Goal: Information Seeking & Learning: Learn about a topic

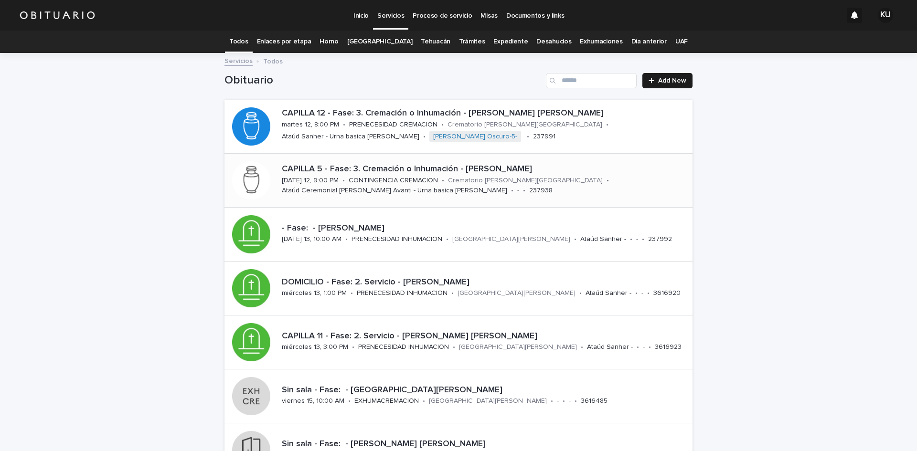
click at [585, 171] on p "CAPILLA 5 - Fase: 3. Cremación o Inhumación - [PERSON_NAME]" at bounding box center [485, 169] width 407 height 11
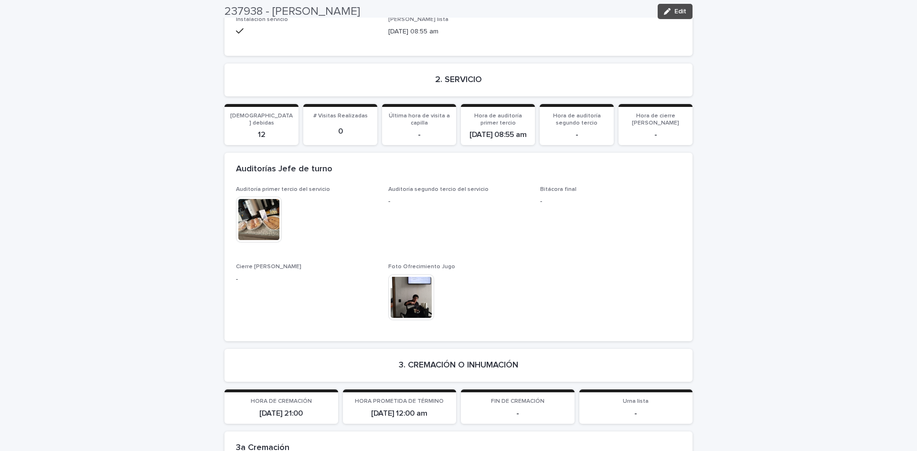
scroll to position [2104, 0]
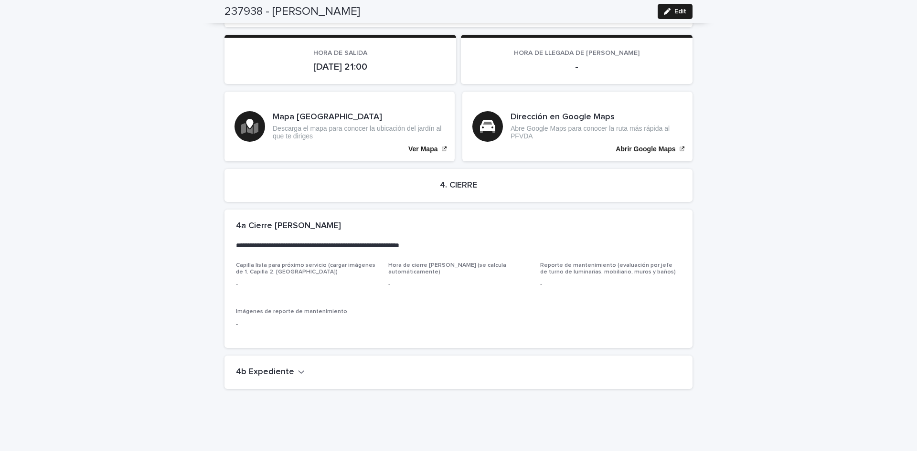
click at [298, 368] on icon "button" at bounding box center [301, 372] width 7 height 9
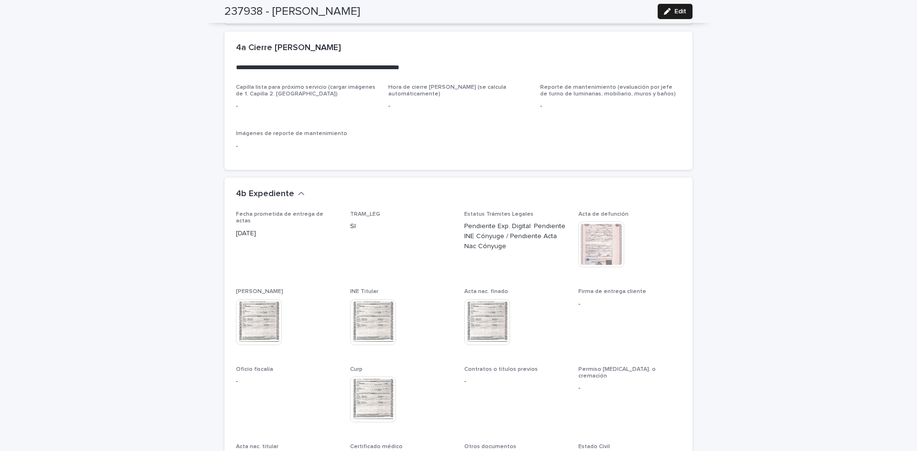
scroll to position [2386, 0]
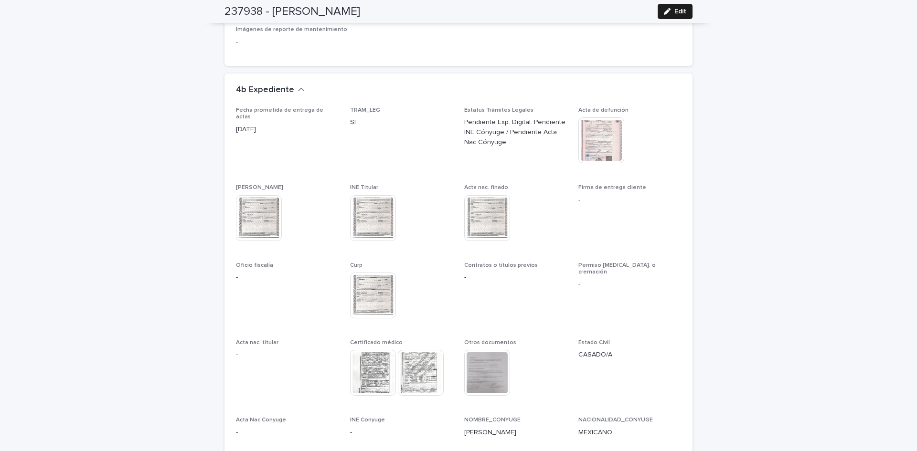
click at [360, 350] on img at bounding box center [373, 373] width 46 height 46
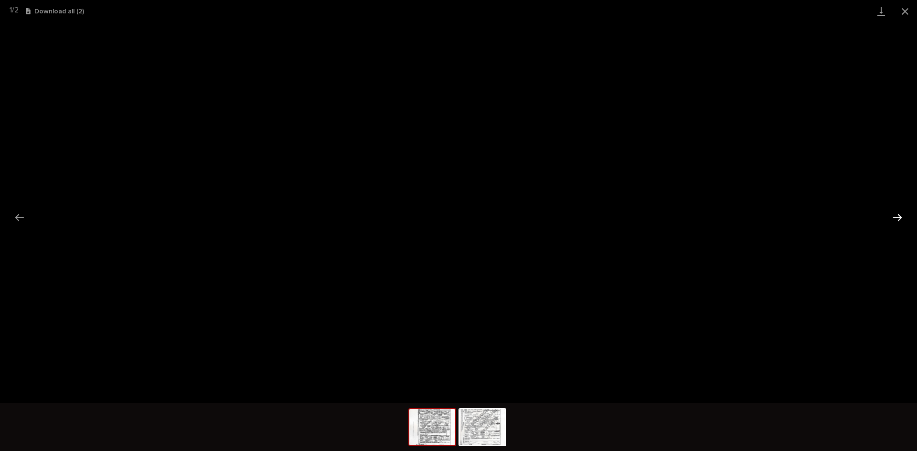
click at [901, 218] on button "Next slide" at bounding box center [897, 217] width 20 height 19
click at [903, 8] on button "Close gallery" at bounding box center [905, 11] width 24 height 22
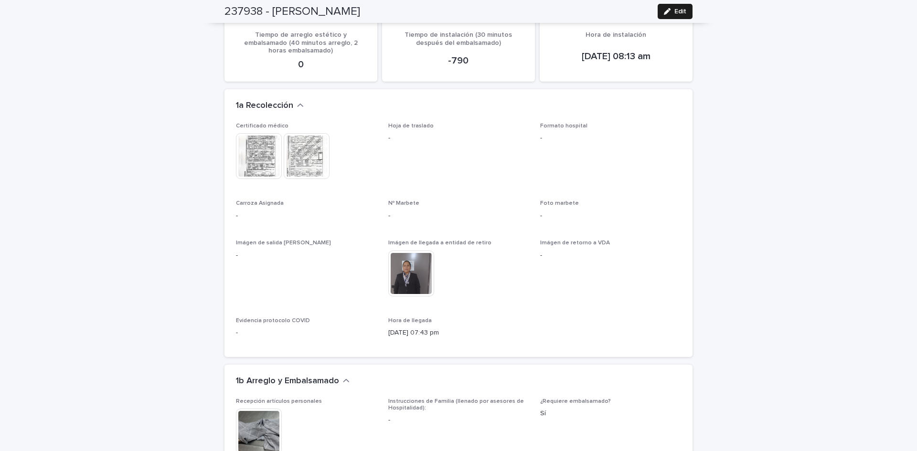
scroll to position [0, 0]
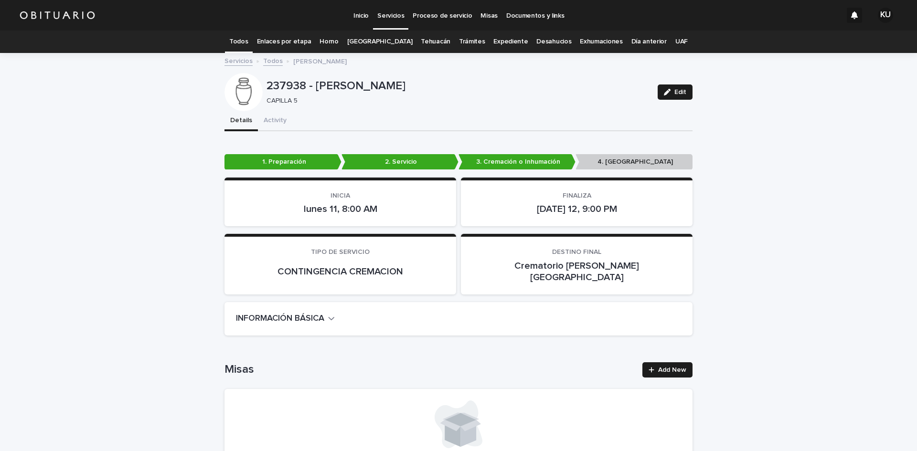
click at [403, 13] on div "Servicios" at bounding box center [390, 10] width 35 height 20
